Goal: Task Accomplishment & Management: Use online tool/utility

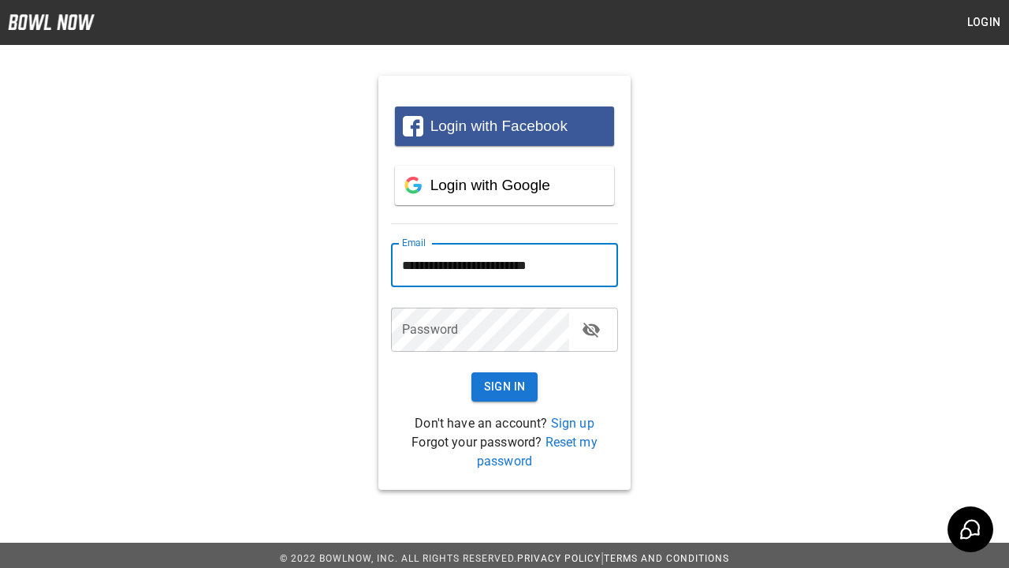
type input "**********"
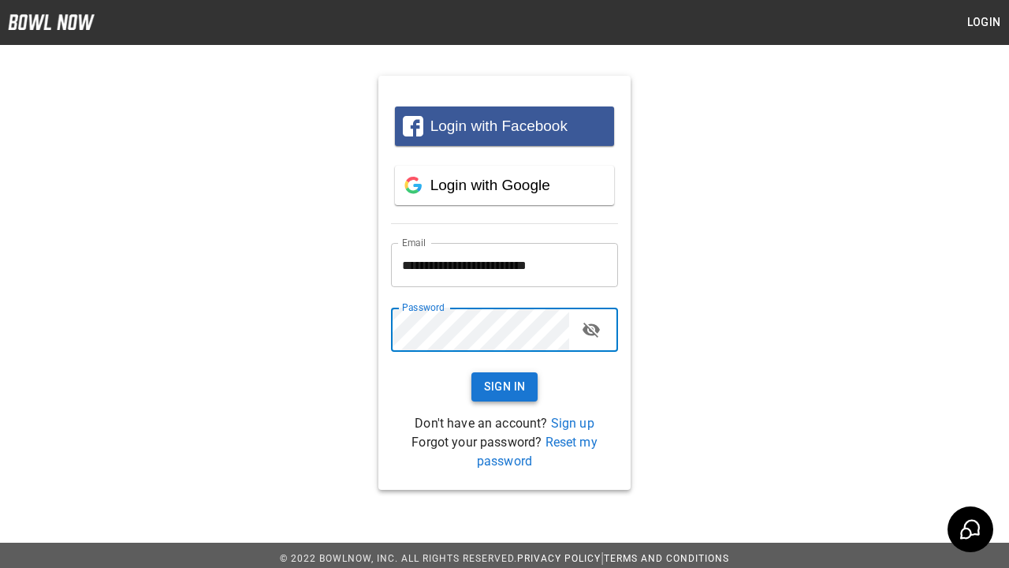
click at [505, 386] on button "Sign In" at bounding box center [504, 386] width 67 height 29
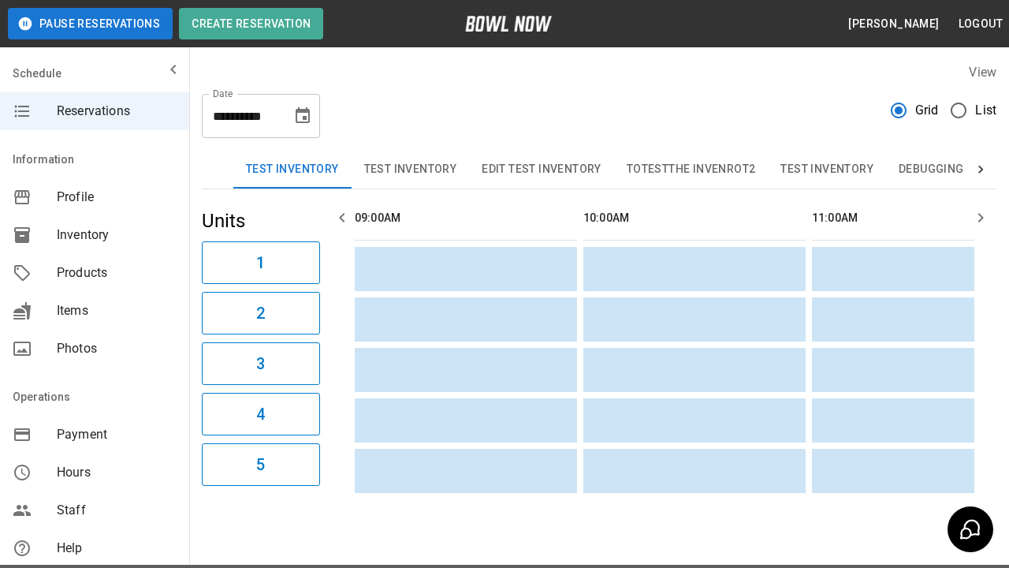
scroll to position [0, 1372]
click at [292, 170] on button "Test Inventory" at bounding box center [292, 170] width 118 height 38
click at [251, 24] on button "Create Reservation" at bounding box center [251, 24] width 144 height 32
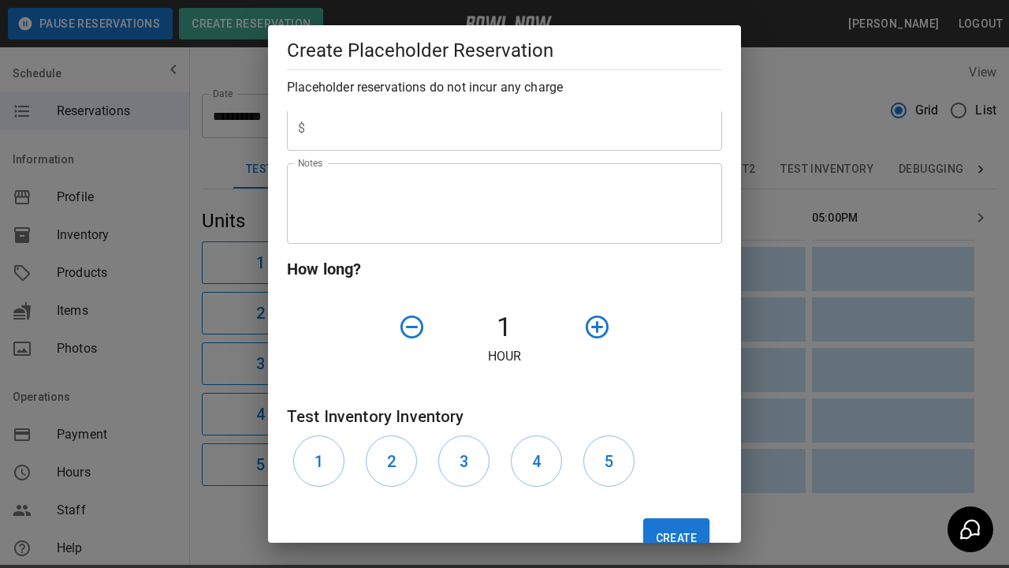
click at [632, 326] on div at bounding box center [631, 327] width 109 height 40
